Goal: Information Seeking & Learning: Learn about a topic

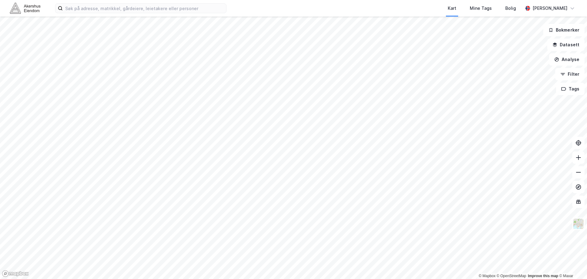
click at [327, 6] on div "Kart Mine Tags Bolig" at bounding box center [389, 8] width 267 height 17
click at [172, 12] on input at bounding box center [145, 8] width 164 height 9
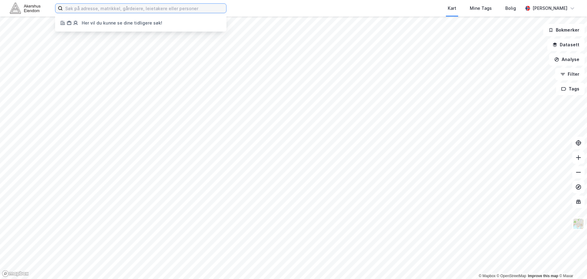
paste input "[PERSON_NAME] vei 7"
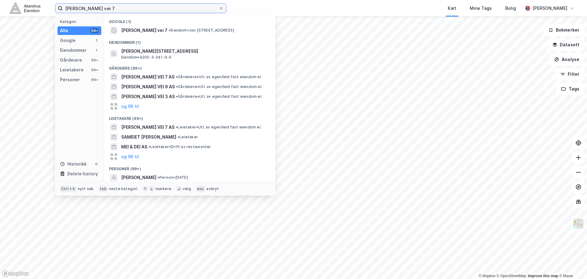
type input "[PERSON_NAME] vei 7"
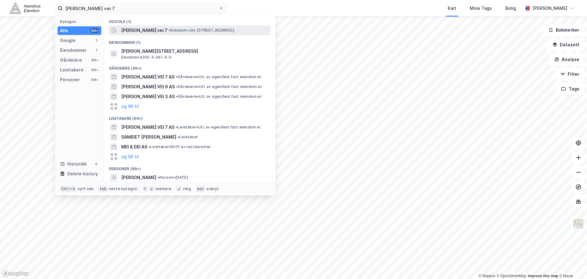
click at [234, 27] on div "Jon Lilletuns vei 7 • Eiendom • Jon Lilletuns vei 7, 4879 Grimstad" at bounding box center [195, 30] width 148 height 7
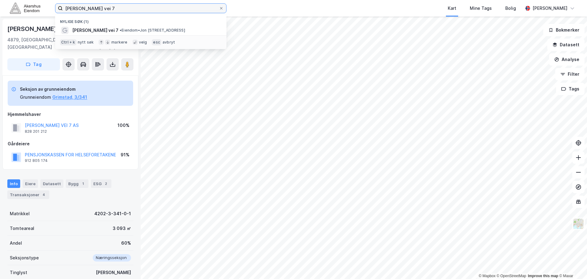
click at [134, 7] on input "[PERSON_NAME] vei 7" at bounding box center [141, 8] width 156 height 9
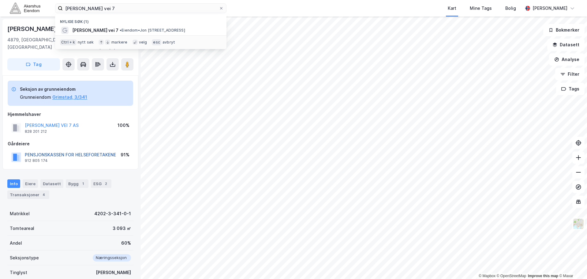
click at [0, 0] on button "PENSJONSKASSEN FOR HELSEFORETAKENE" at bounding box center [0, 0] width 0 height 0
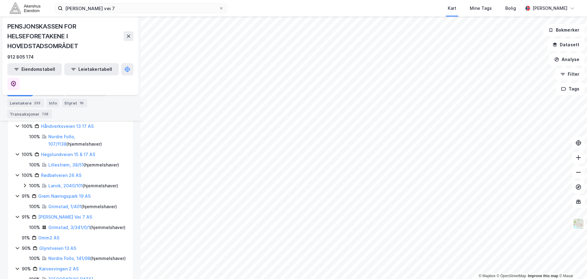
scroll to position [184, 0]
click at [83, 223] on link "Grimstad, 3/341/0/1" at bounding box center [69, 225] width 42 height 5
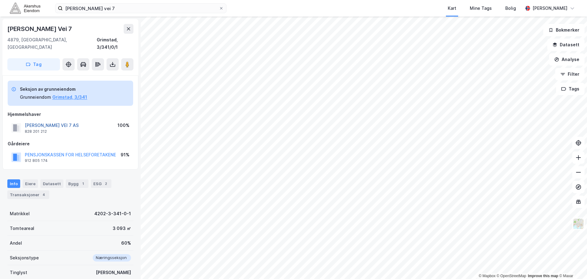
click at [0, 0] on button "[PERSON_NAME] VEI 7 AS" at bounding box center [0, 0] width 0 height 0
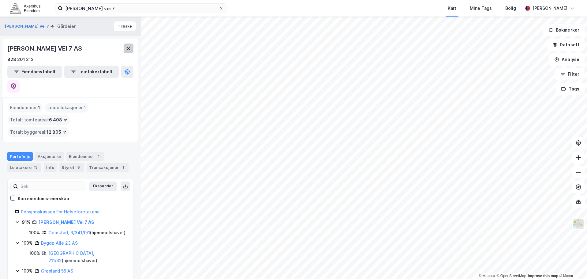
click at [129, 47] on icon at bounding box center [128, 48] width 5 height 5
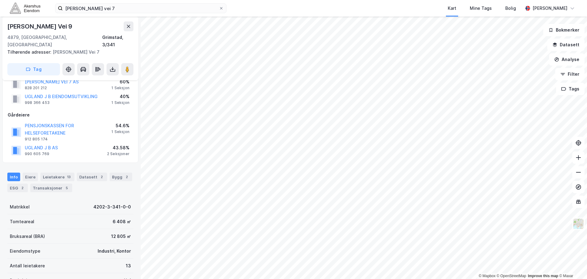
scroll to position [31, 0]
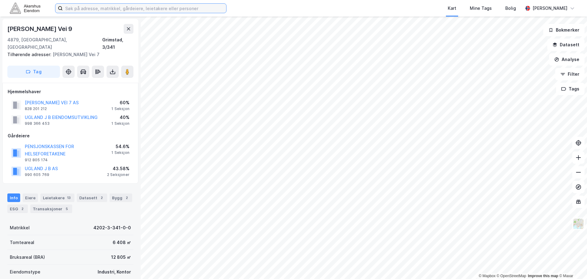
click at [160, 4] on input at bounding box center [145, 8] width 164 height 9
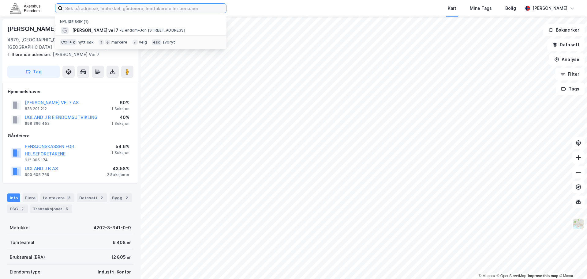
paste input "Grøm Næringspark 19"
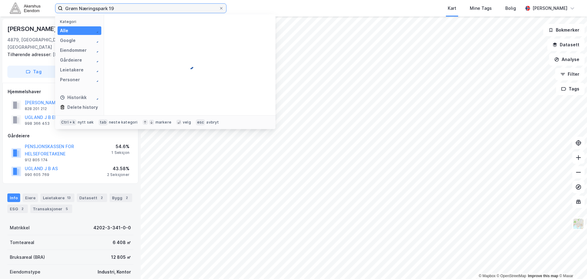
type input "Grøm Næringspark 19"
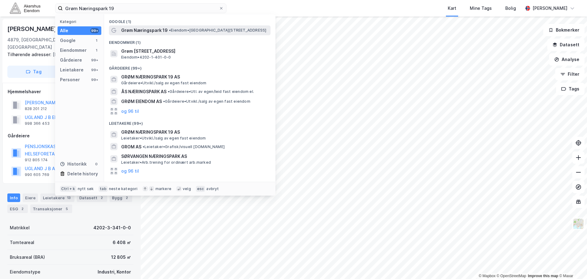
click at [183, 30] on span "• Eiendom • Grøm [STREET_ADDRESS]" at bounding box center [217, 30] width 97 height 5
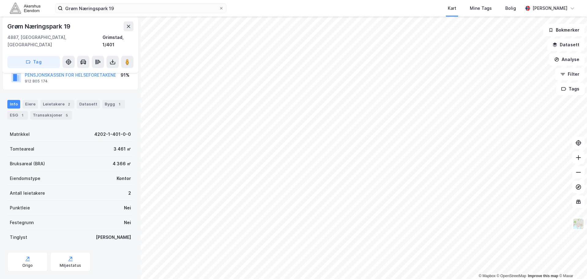
scroll to position [55, 0]
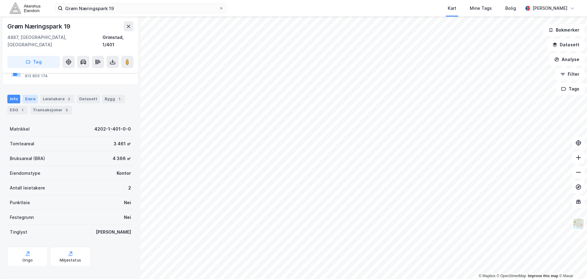
click at [31, 95] on div "Eiere" at bounding box center [30, 99] width 15 height 9
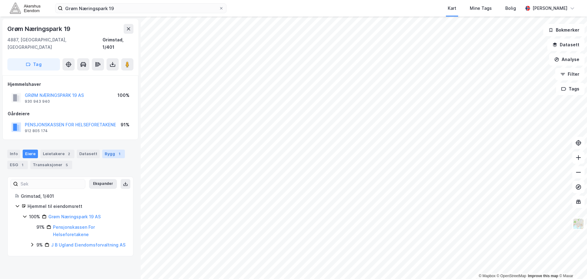
click at [103, 149] on div "Bygg 1" at bounding box center [113, 153] width 23 height 9
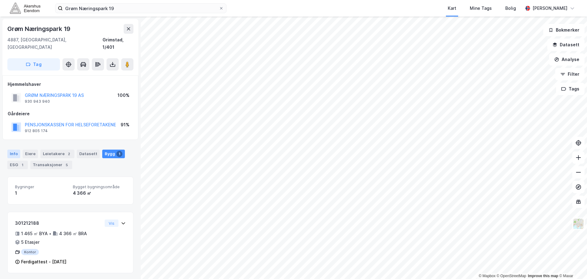
click at [17, 149] on div "Info" at bounding box center [13, 153] width 13 height 9
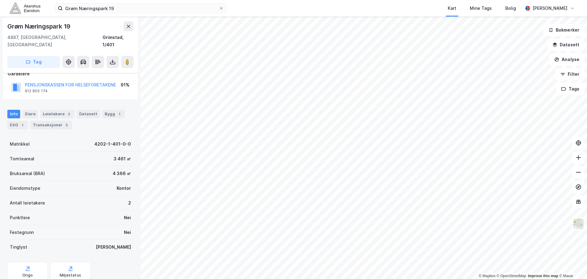
scroll to position [55, 0]
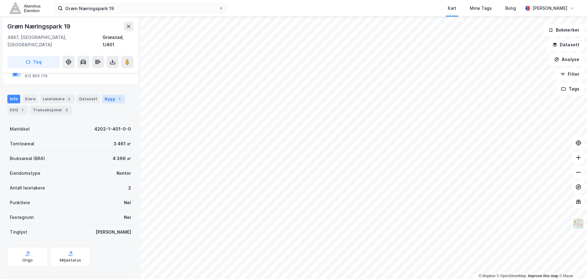
click at [102, 95] on div "Bygg 1" at bounding box center [113, 99] width 23 height 9
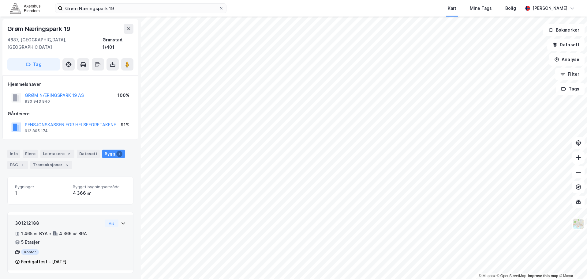
click at [122, 222] on icon at bounding box center [124, 223] width 4 height 2
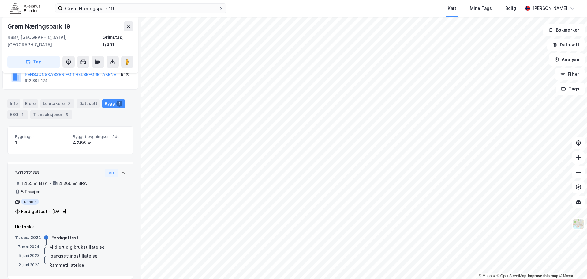
click at [121, 170] on icon at bounding box center [123, 172] width 5 height 5
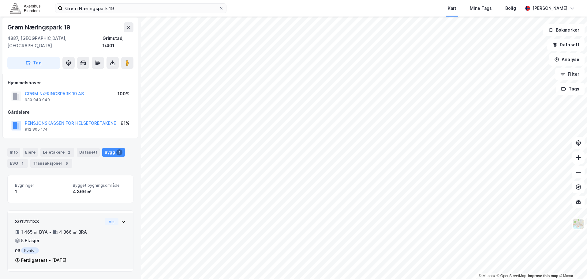
scroll to position [0, 0]
click at [21, 162] on div "1" at bounding box center [22, 165] width 6 height 6
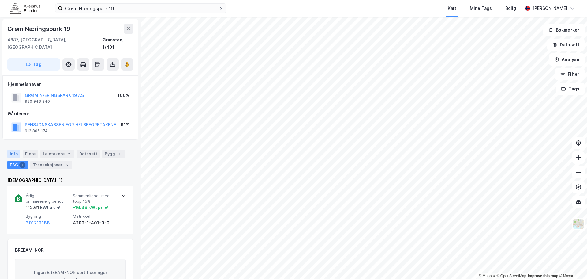
click at [17, 149] on div "Info" at bounding box center [13, 153] width 13 height 9
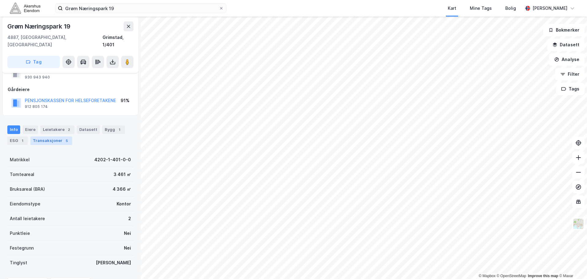
scroll to position [55, 0]
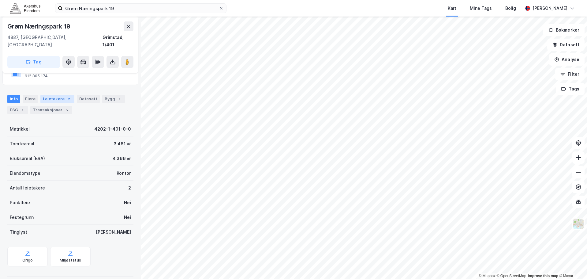
click at [60, 95] on div "Leietakere 2" at bounding box center [57, 99] width 34 height 9
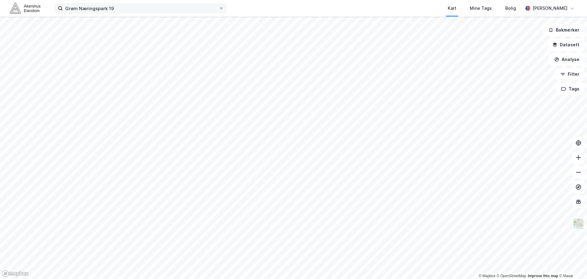
click at [224, 10] on label "Grøm Næringspark 19" at bounding box center [141, 8] width 172 height 10
click at [219, 10] on input "Grøm Næringspark 19" at bounding box center [141, 8] width 156 height 9
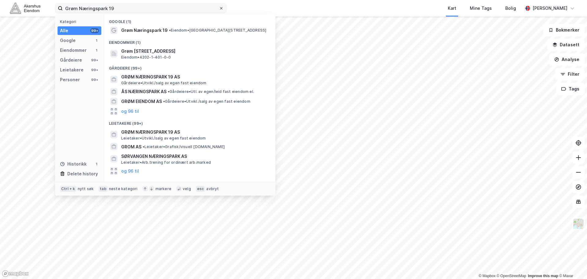
click at [221, 9] on icon at bounding box center [221, 8] width 2 height 2
click at [219, 9] on input "Grøm Næringspark 19" at bounding box center [141, 8] width 156 height 9
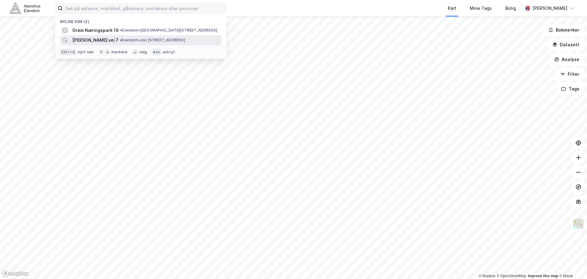
click at [151, 38] on span "• Eiendom • [PERSON_NAME][STREET_ADDRESS]" at bounding box center [153, 40] width 66 height 5
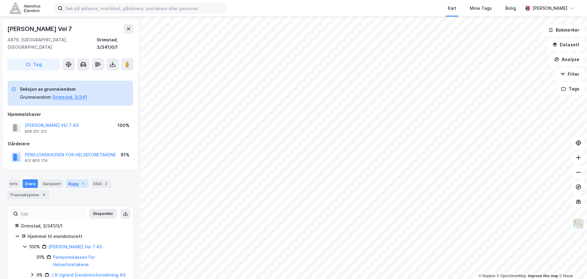
click at [73, 179] on div "Bygg 1" at bounding box center [77, 183] width 23 height 9
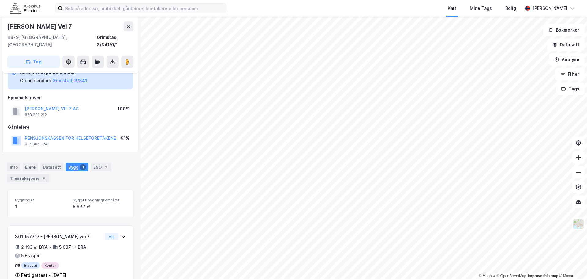
scroll to position [24, 0]
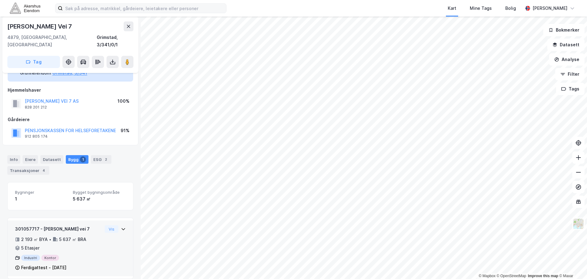
click at [124, 220] on div "301057717 - [PERSON_NAME] vei 7 2 193 ㎡ BYA • 5 637 ㎡ BRA • 5 Etasjer Industri …" at bounding box center [71, 248] width 126 height 56
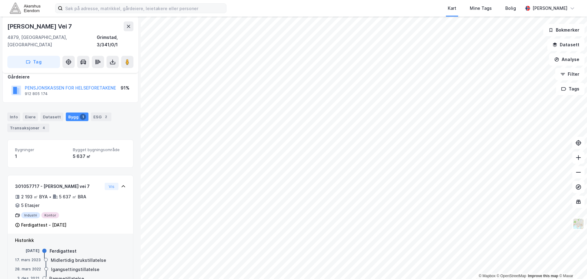
scroll to position [80, 0]
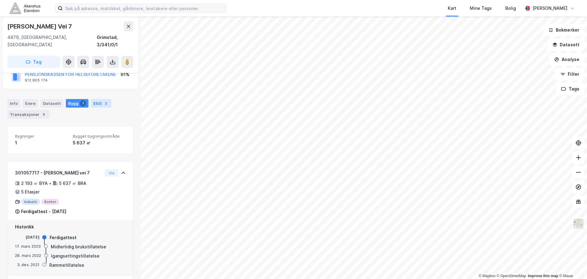
click at [94, 99] on div "ESG 2" at bounding box center [101, 103] width 21 height 9
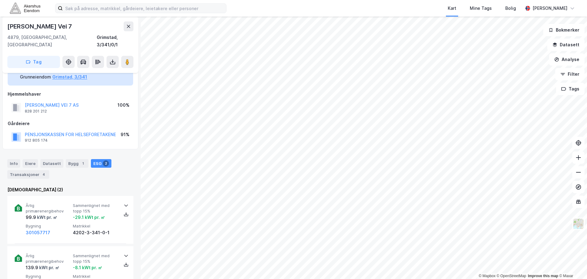
scroll to position [31, 0]
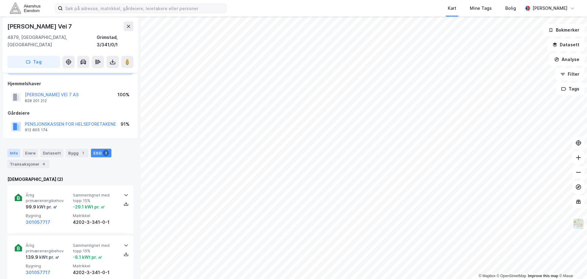
click at [14, 149] on div "Info" at bounding box center [13, 153] width 13 height 9
